Goal: Ask a question

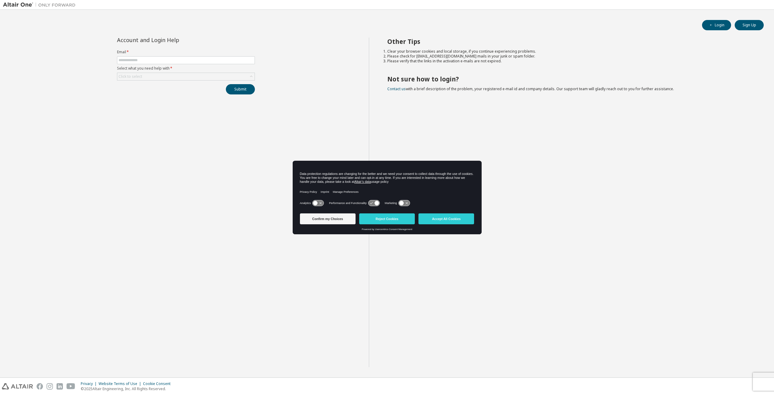
click at [147, 56] on form "Email * Select what you need help with * Click to select" at bounding box center [186, 65] width 138 height 31
click at [146, 58] on input "text" at bounding box center [186, 60] width 135 height 5
type input "**********"
click at [161, 78] on div "Click to select" at bounding box center [185, 76] width 137 height 7
click at [162, 93] on li "I forgot my password" at bounding box center [186, 94] width 136 height 8
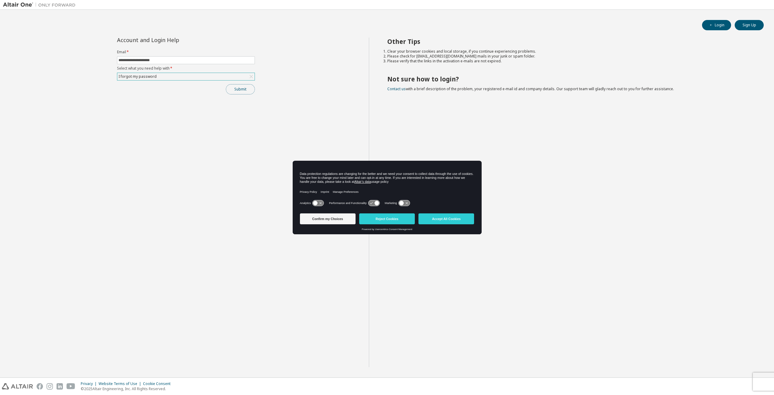
click at [247, 92] on button "Submit" at bounding box center [240, 89] width 29 height 10
click at [463, 214] on button "Accept All Cookies" at bounding box center [447, 218] width 56 height 11
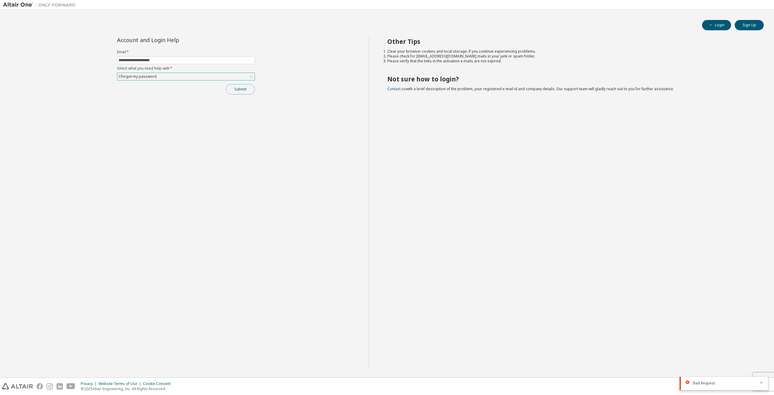
click at [232, 90] on button "Submit" at bounding box center [240, 89] width 29 height 10
click at [233, 91] on button "Submit" at bounding box center [240, 89] width 29 height 10
click at [240, 87] on button "Submit" at bounding box center [240, 89] width 29 height 10
